Goal: Information Seeking & Learning: Learn about a topic

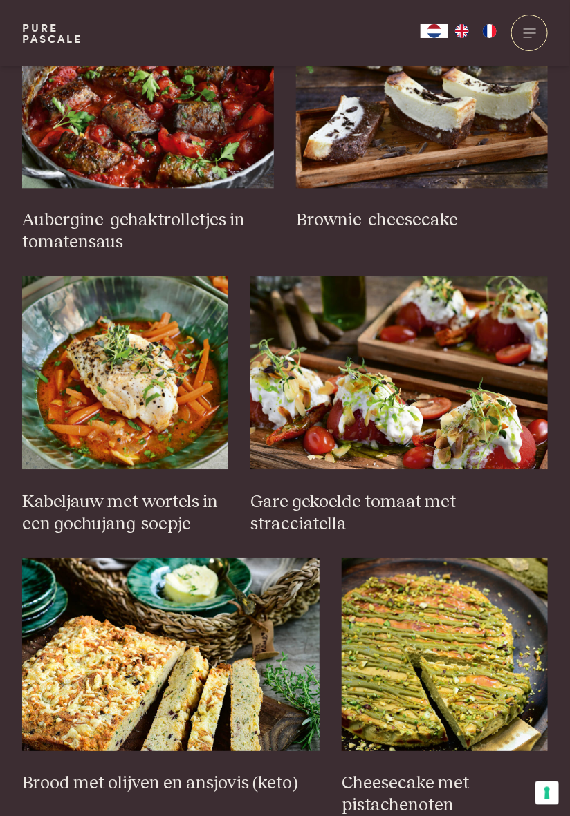
scroll to position [697, 0]
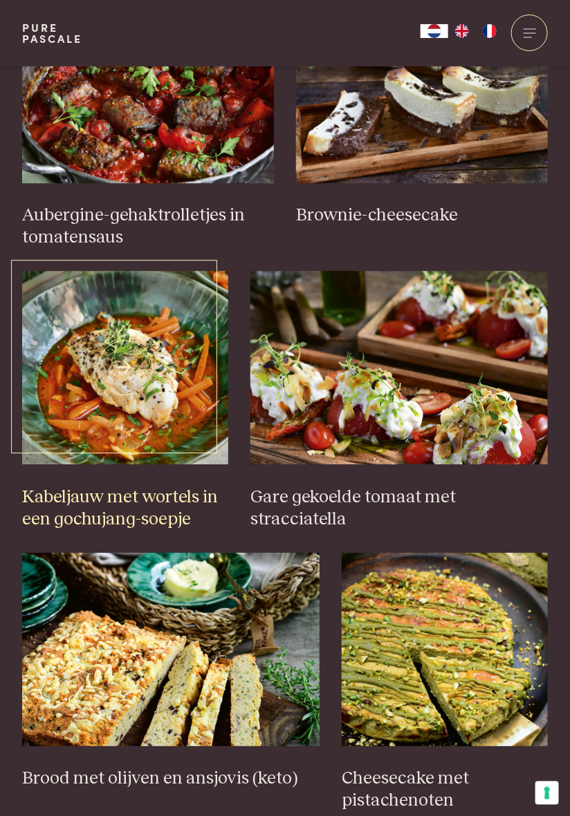
click at [135, 398] on img at bounding box center [125, 368] width 206 height 194
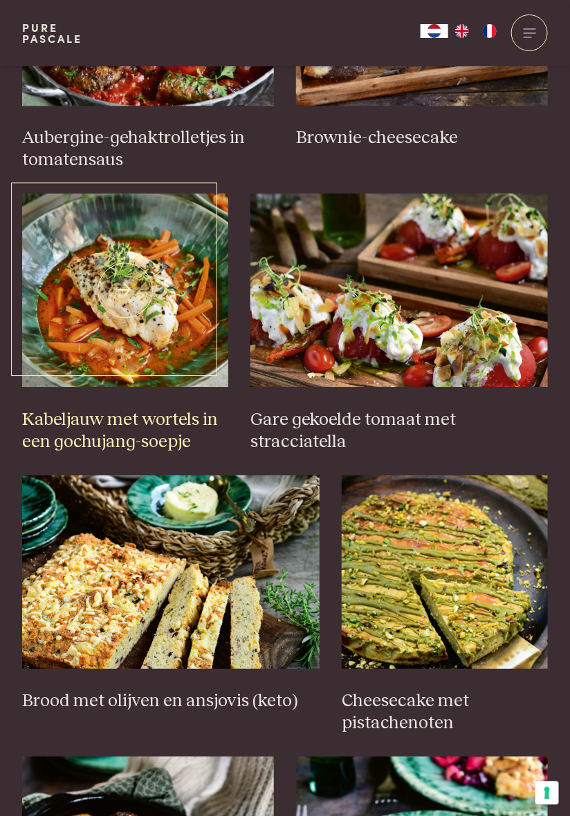
scroll to position [785, 0]
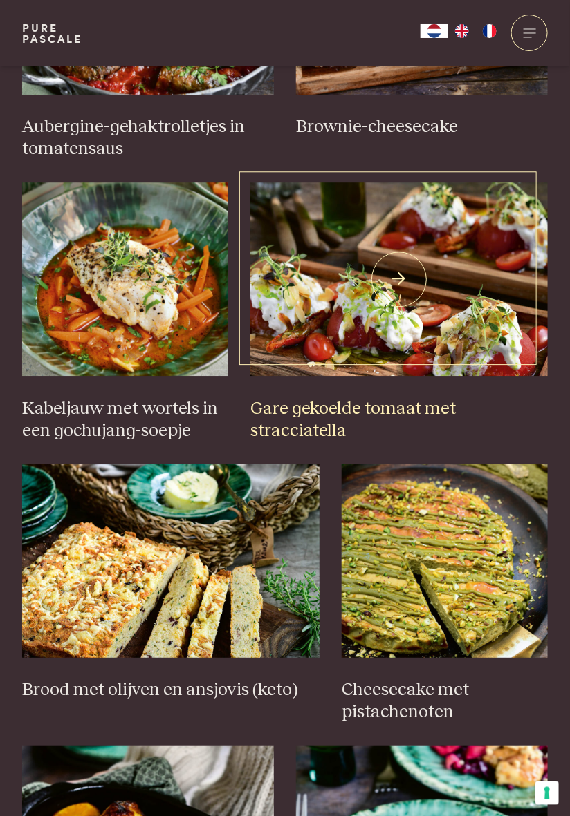
click at [436, 296] on img at bounding box center [398, 279] width 297 height 194
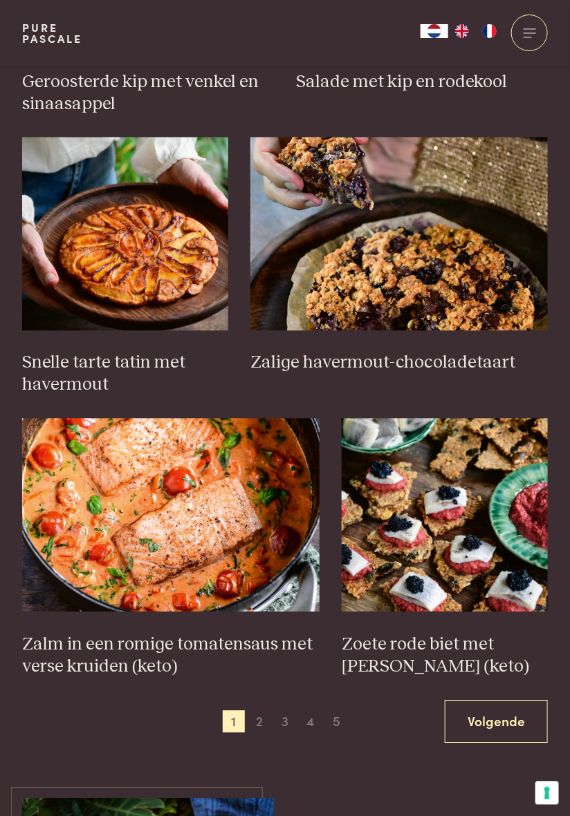
scroll to position [1677, 0]
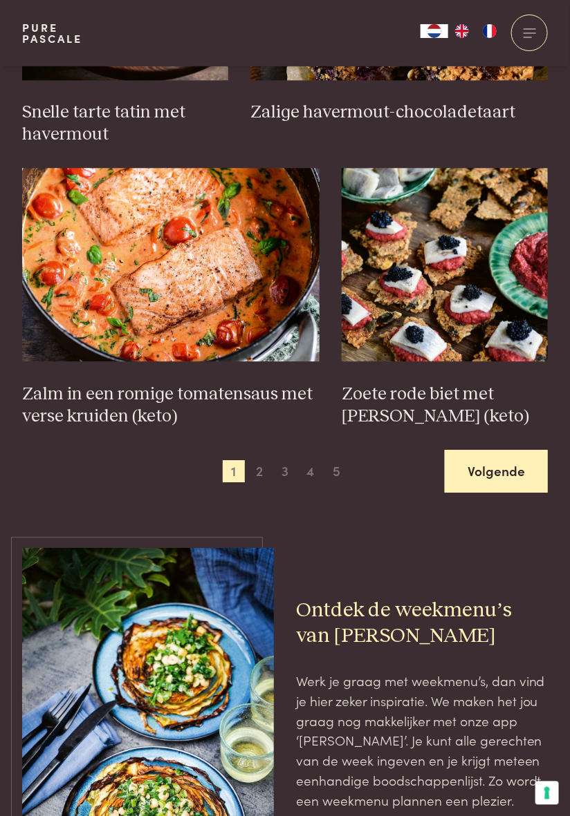
click at [501, 471] on link "Volgende" at bounding box center [495, 472] width 103 height 44
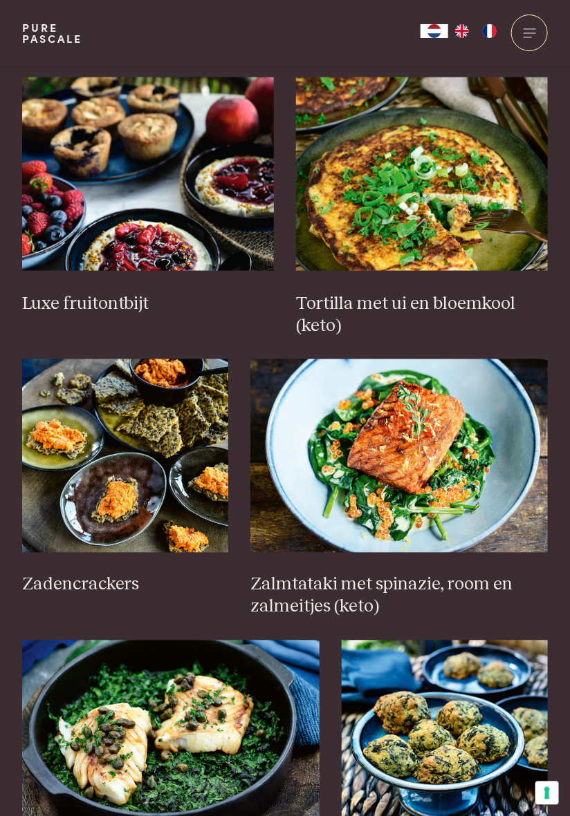
scroll to position [1455, 0]
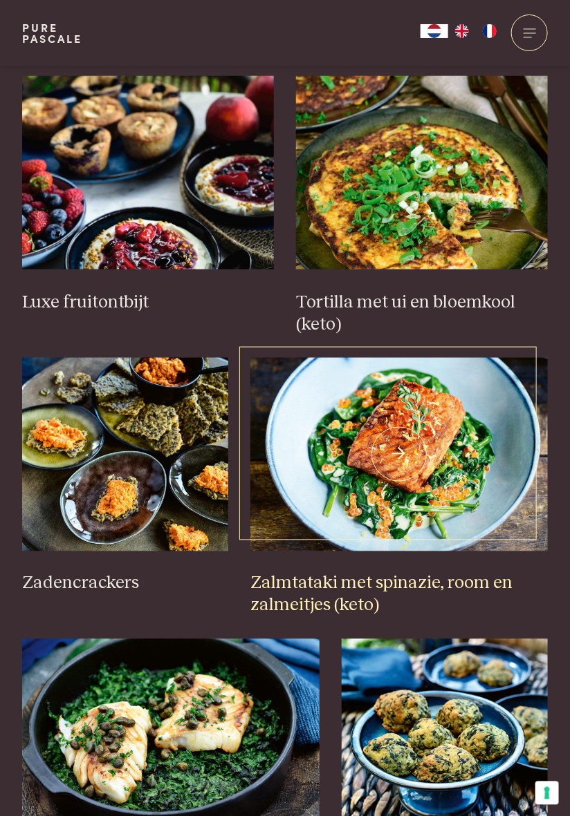
click at [445, 464] on img at bounding box center [398, 455] width 297 height 194
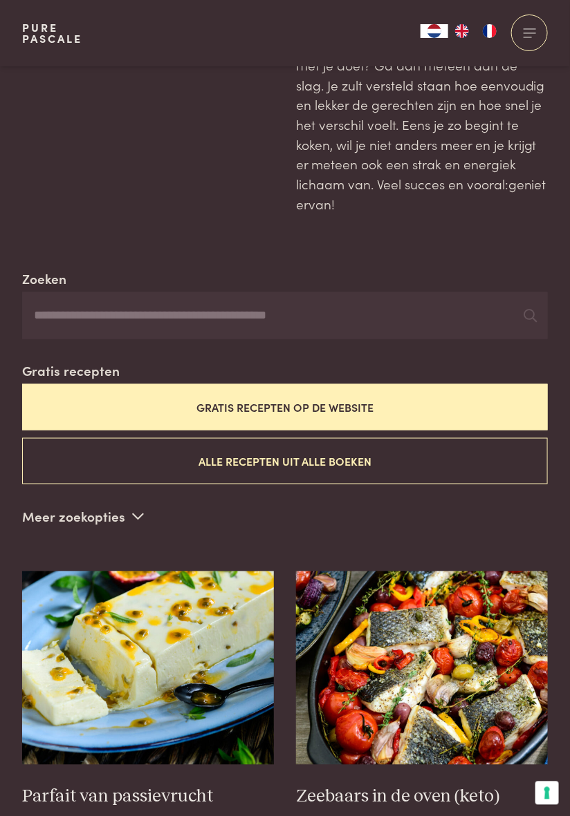
scroll to position [0, 0]
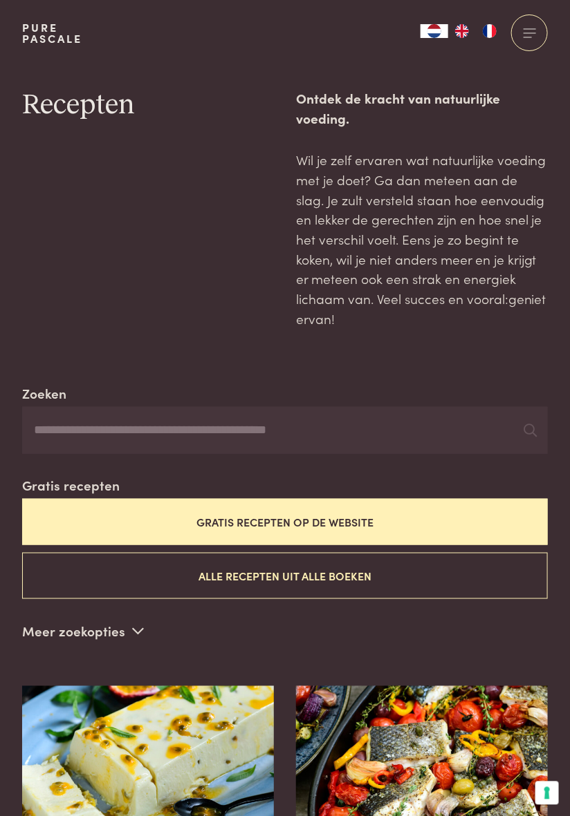
click at [333, 520] on button "Gratis recepten op de website" at bounding box center [284, 522] width 525 height 46
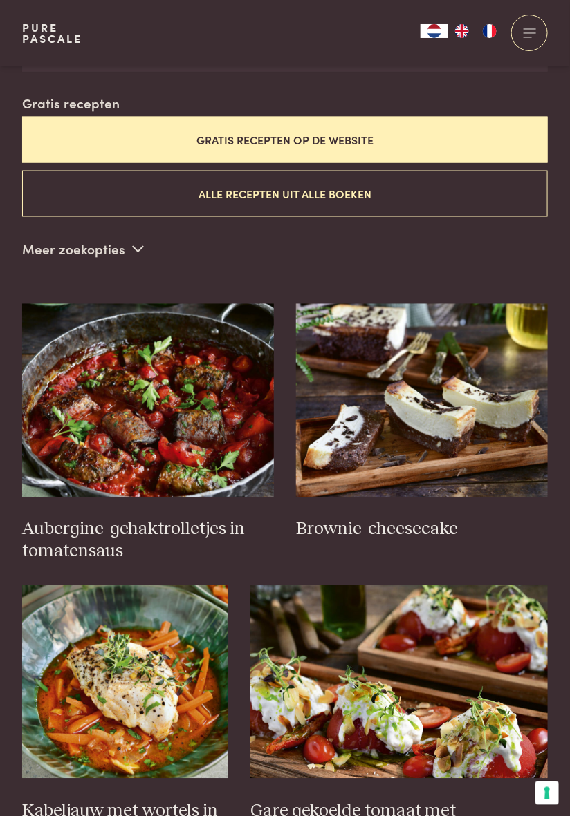
scroll to position [383, 0]
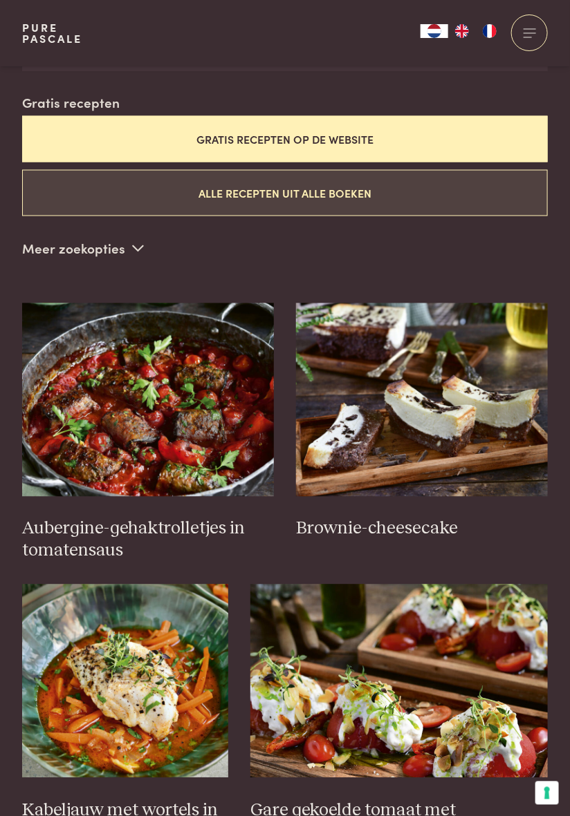
click at [334, 182] on button "Alle recepten uit alle boeken" at bounding box center [284, 193] width 525 height 46
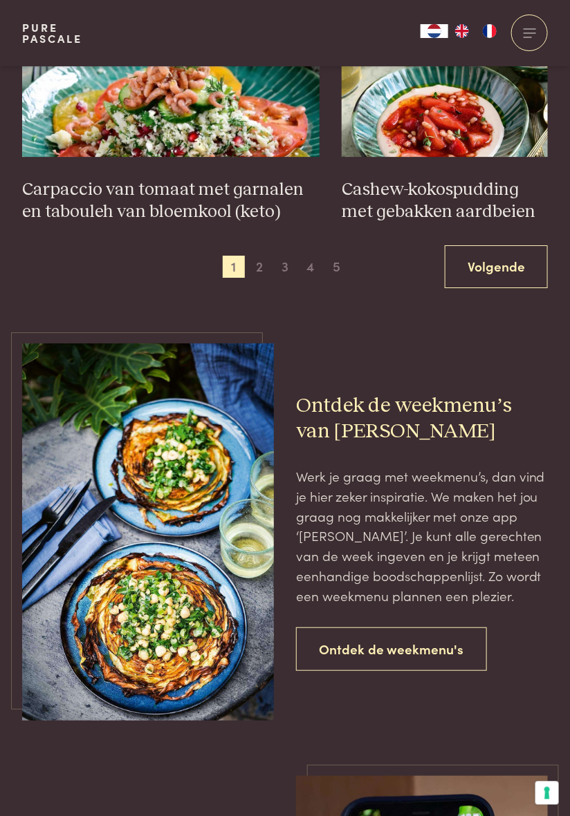
scroll to position [2131, 0]
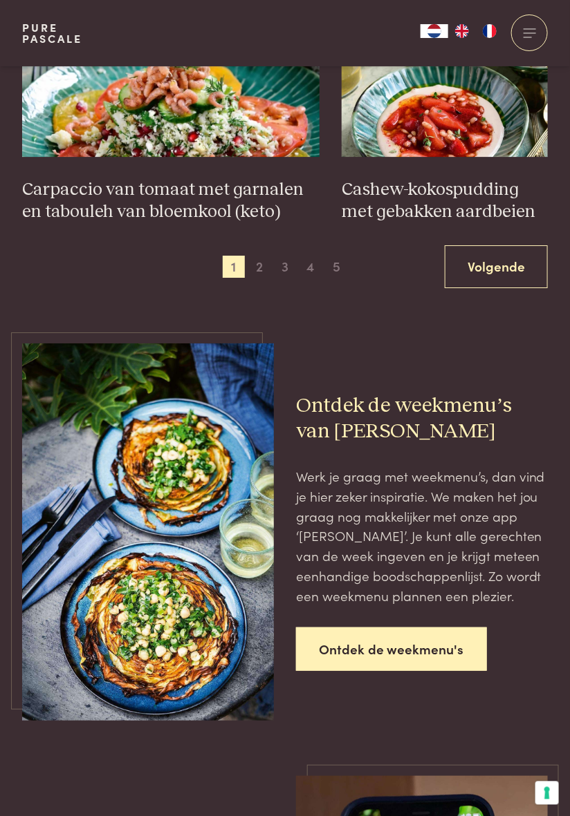
click at [391, 649] on link "Ontdek de weekmenu's" at bounding box center [391, 650] width 191 height 44
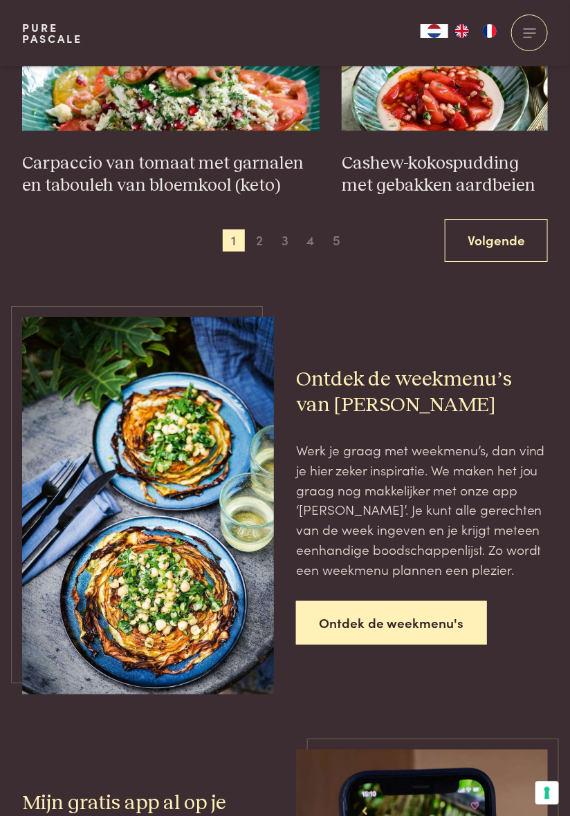
scroll to position [2175, 0]
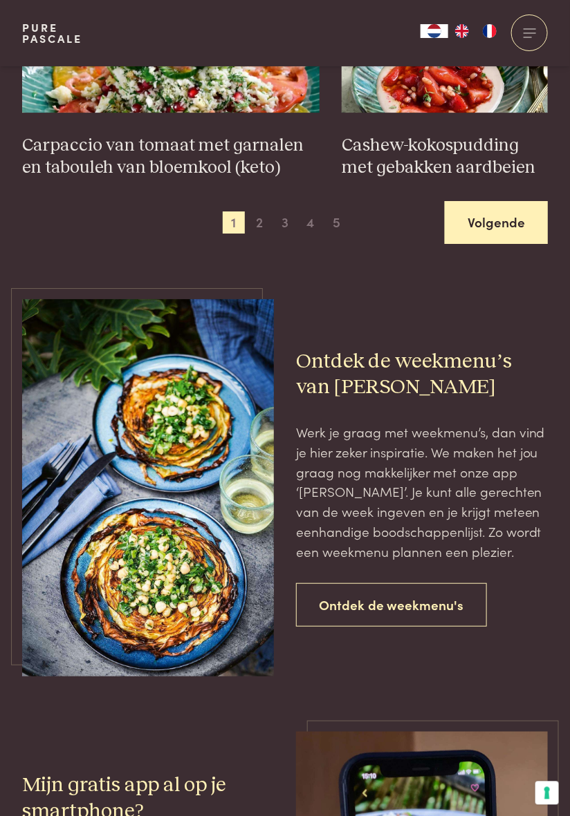
click at [499, 201] on link "Volgende" at bounding box center [495, 223] width 103 height 44
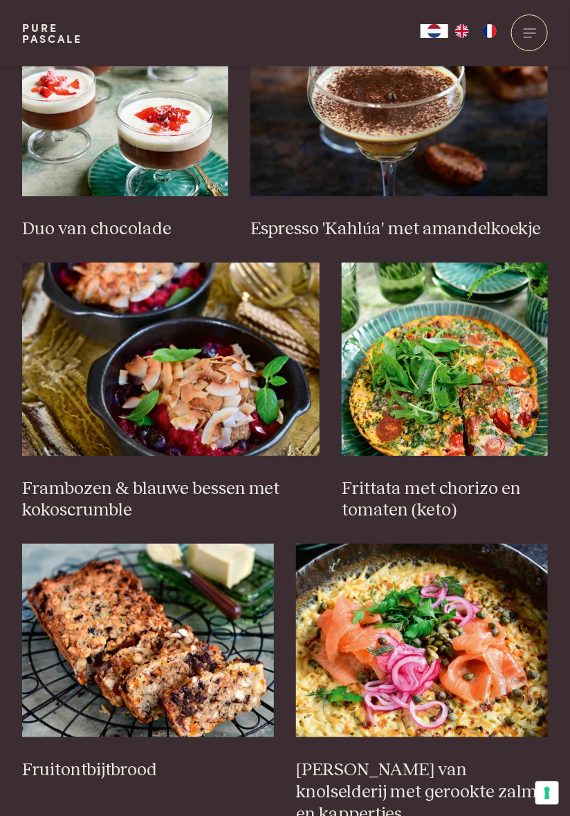
scroll to position [968, 0]
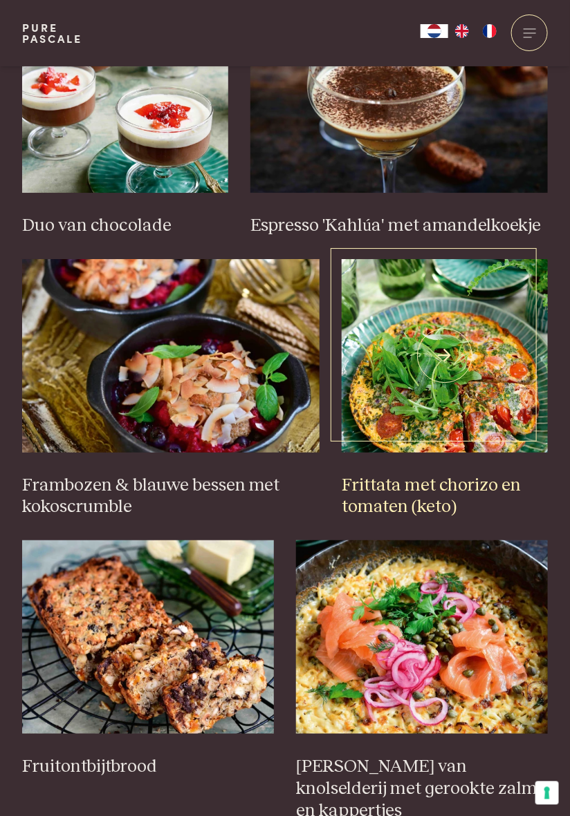
click at [476, 413] on img at bounding box center [444, 356] width 206 height 194
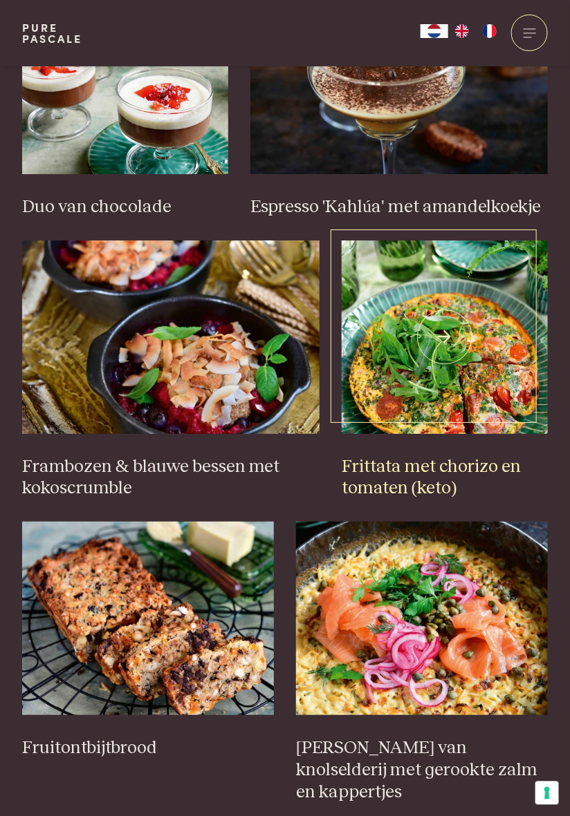
scroll to position [1013, 0]
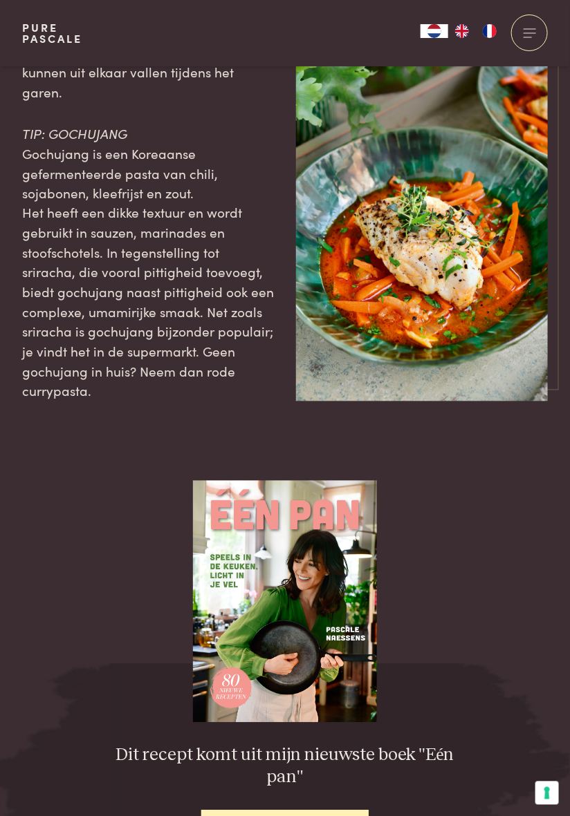
scroll to position [1607, 0]
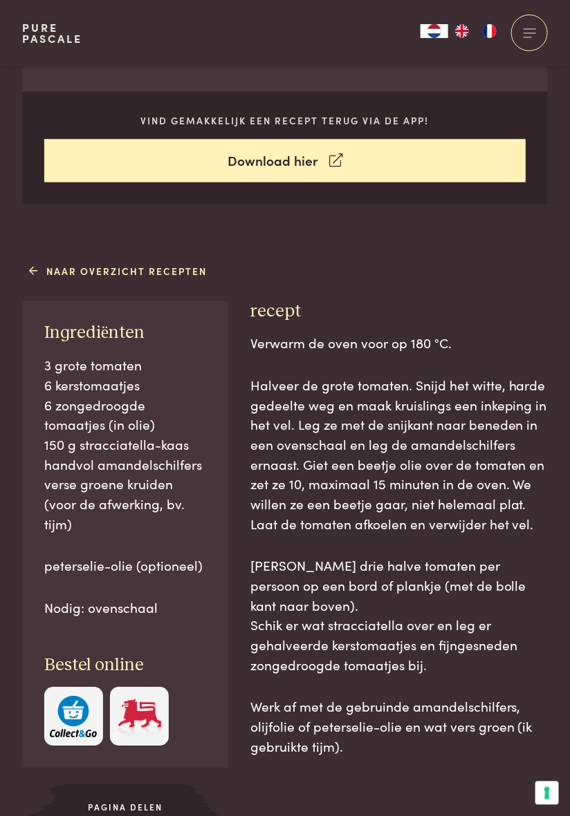
scroll to position [566, 0]
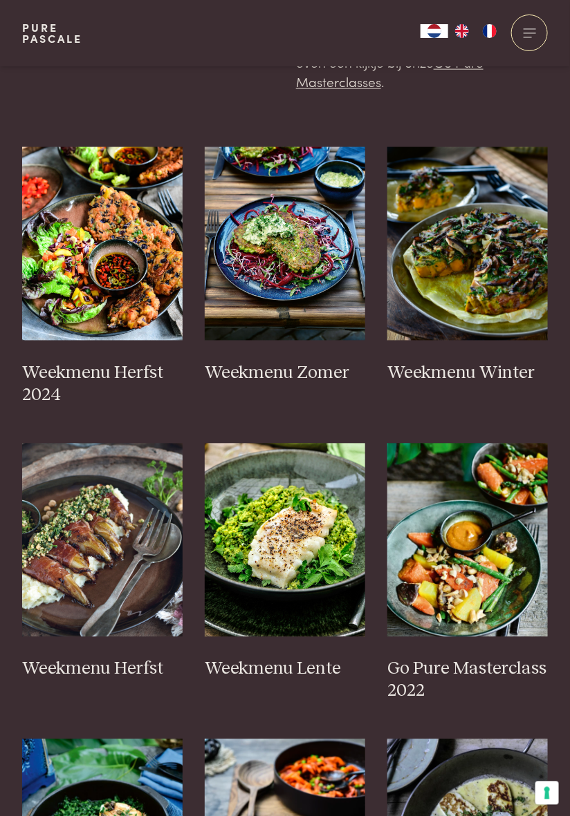
scroll to position [368, 0]
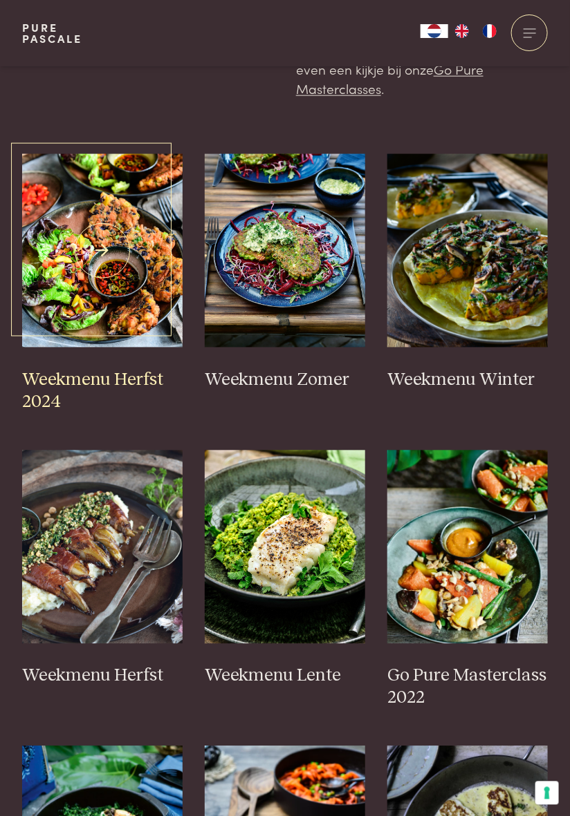
click at [124, 292] on img at bounding box center [102, 251] width 160 height 194
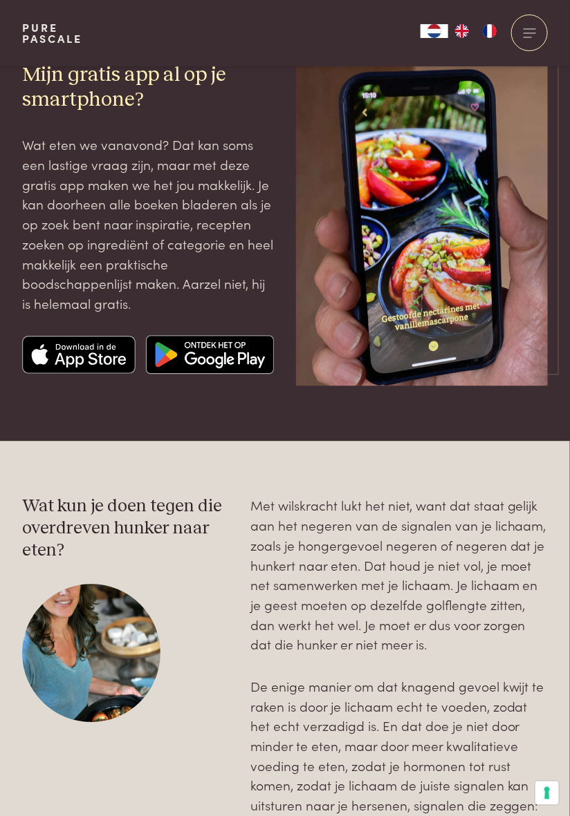
scroll to position [0, 0]
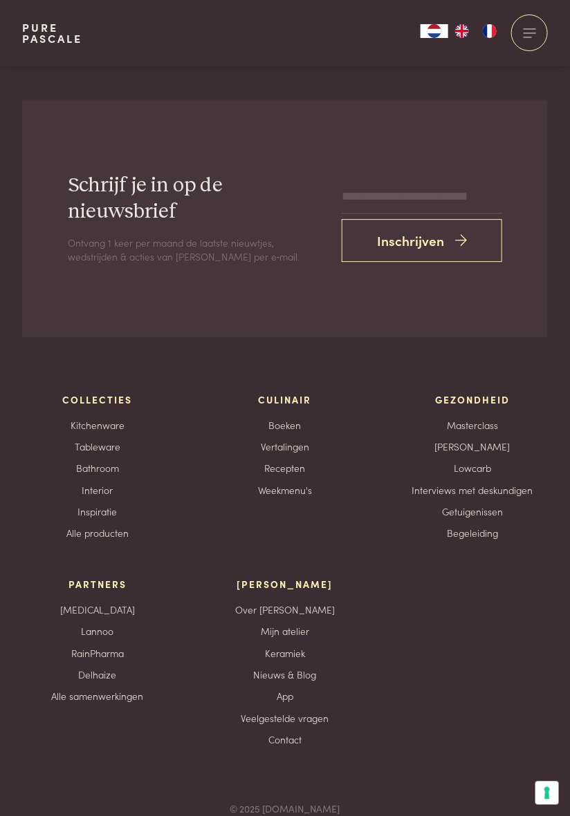
scroll to position [4463, 0]
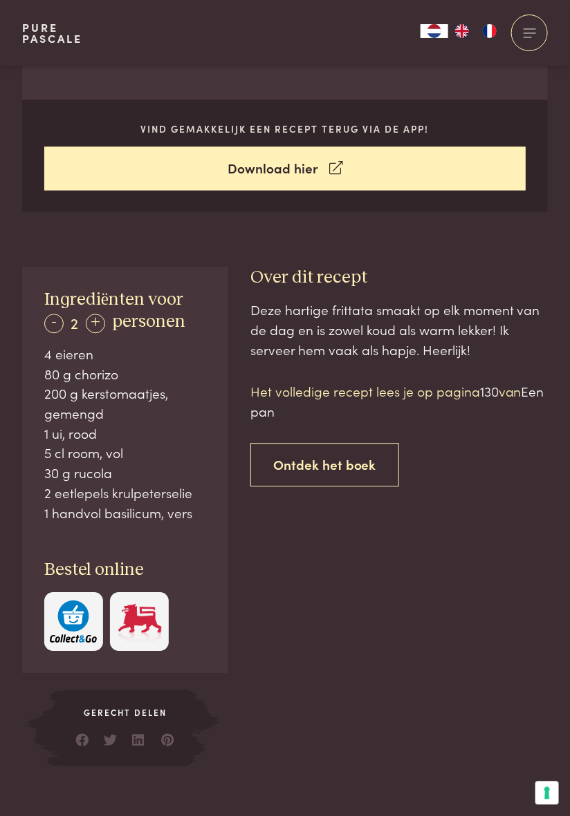
scroll to position [533, 0]
